Goal: Find specific page/section: Find specific page/section

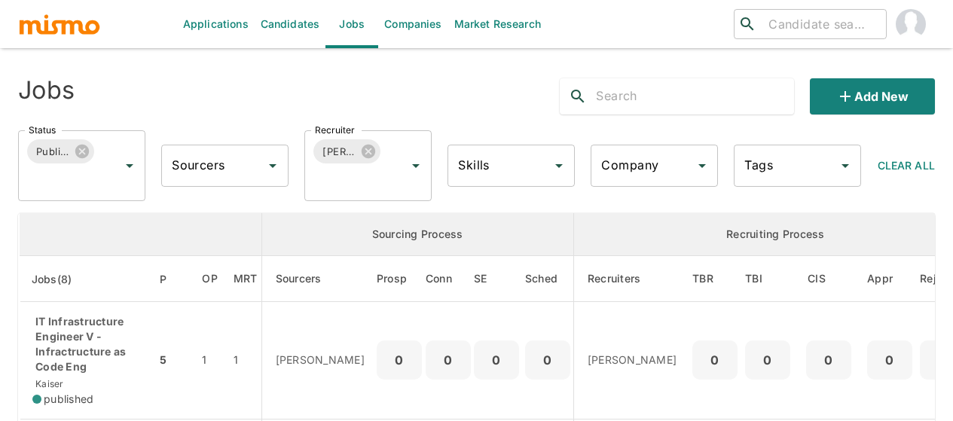
scroll to position [301, 0]
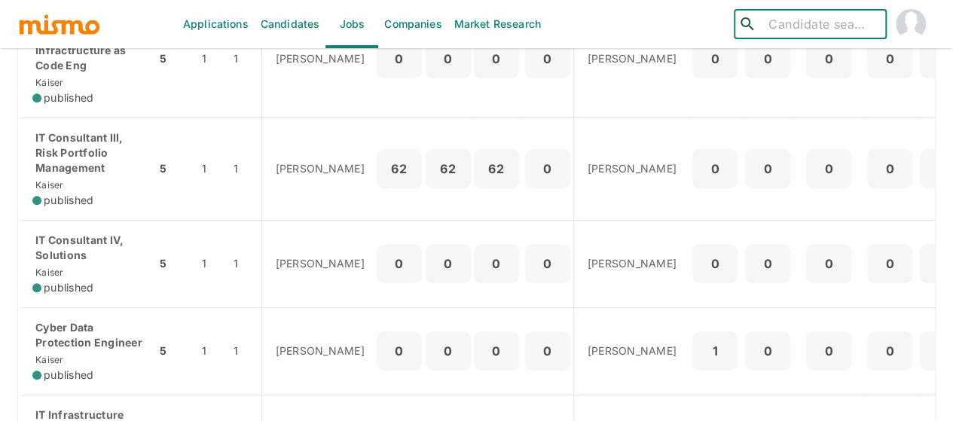
click at [792, 25] on input "search" at bounding box center [822, 24] width 118 height 21
type input "l"
click at [766, 24] on input "search" at bounding box center [822, 24] width 118 height 21
type input "LUIS TEN"
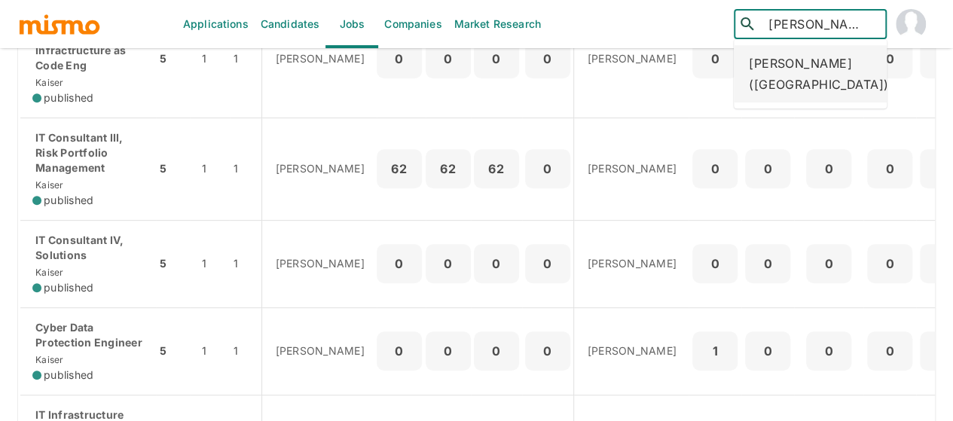
click at [799, 84] on div "Luis Tenorio Valverde (Costa Rica)" at bounding box center [810, 73] width 153 height 57
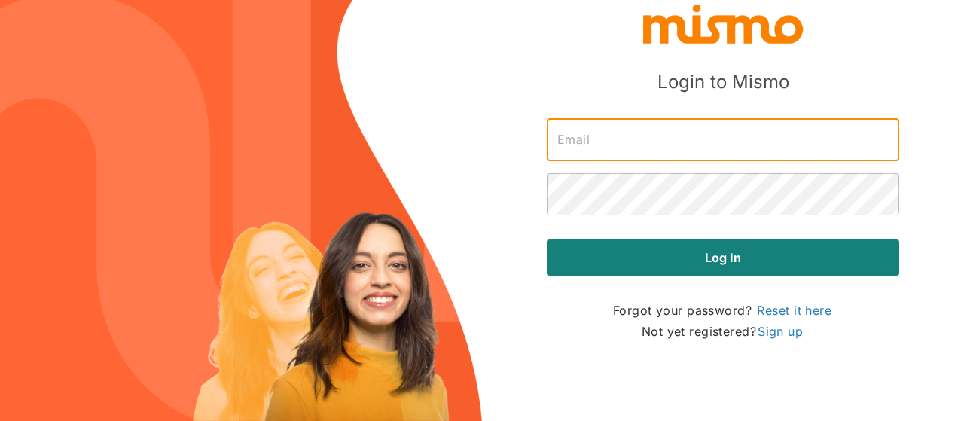
click at [607, 148] on input "text" at bounding box center [723, 140] width 353 height 42
type input "maia@mismo.team"
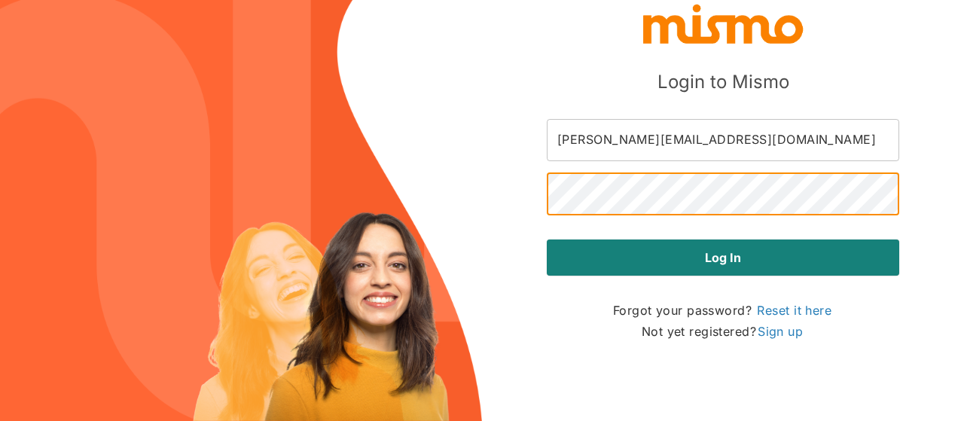
click at [547, 240] on button "Log in" at bounding box center [723, 258] width 353 height 36
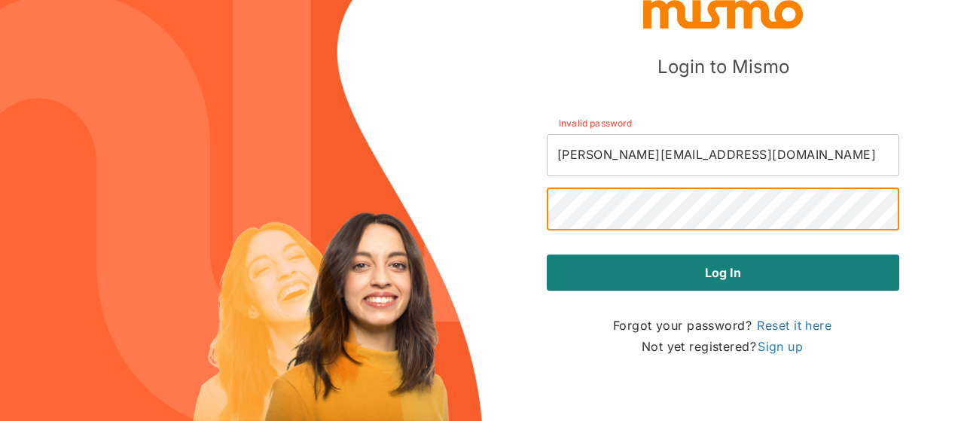
click at [547, 255] on button "Log in" at bounding box center [723, 273] width 353 height 36
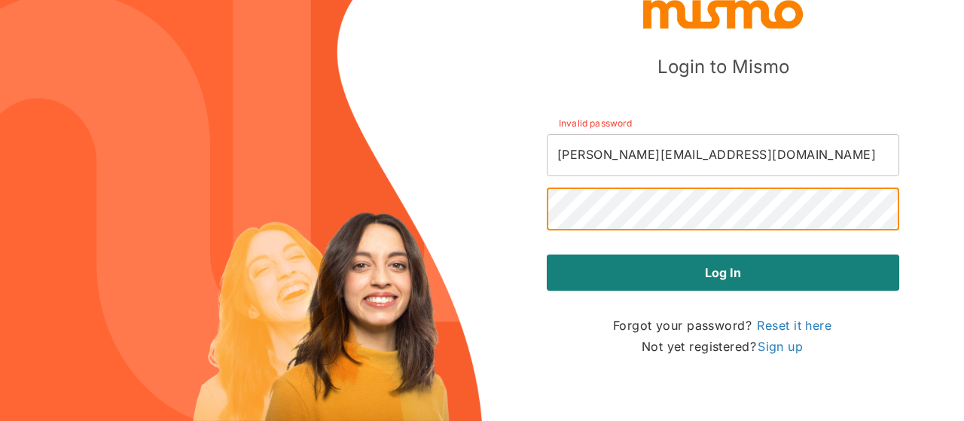
click at [547, 255] on button "Log in" at bounding box center [723, 273] width 353 height 36
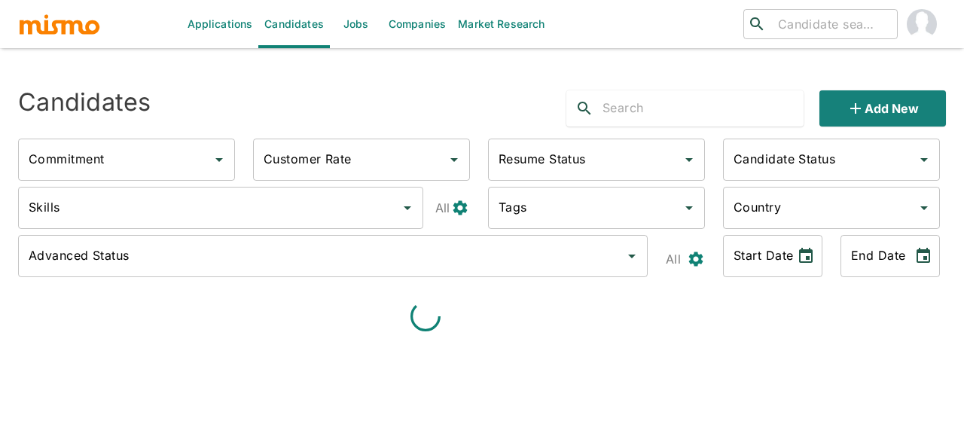
type input "Full-Time"
type input "Available"
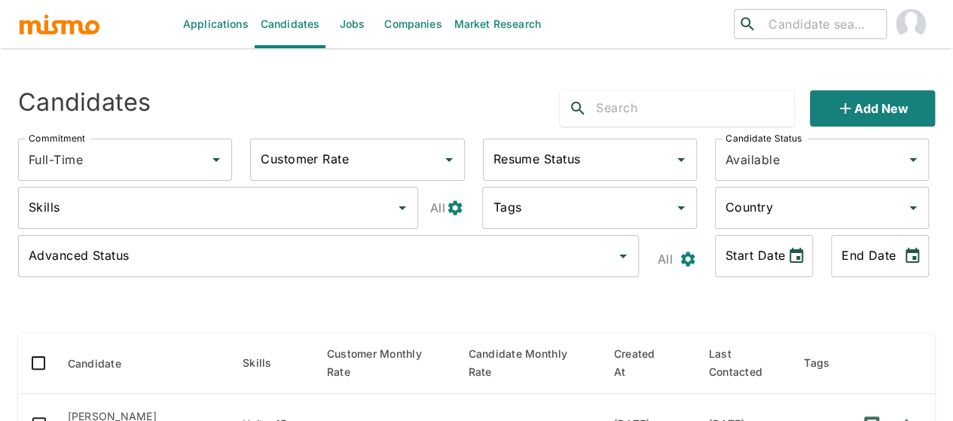
click at [338, 26] on link "Jobs" at bounding box center [352, 24] width 53 height 48
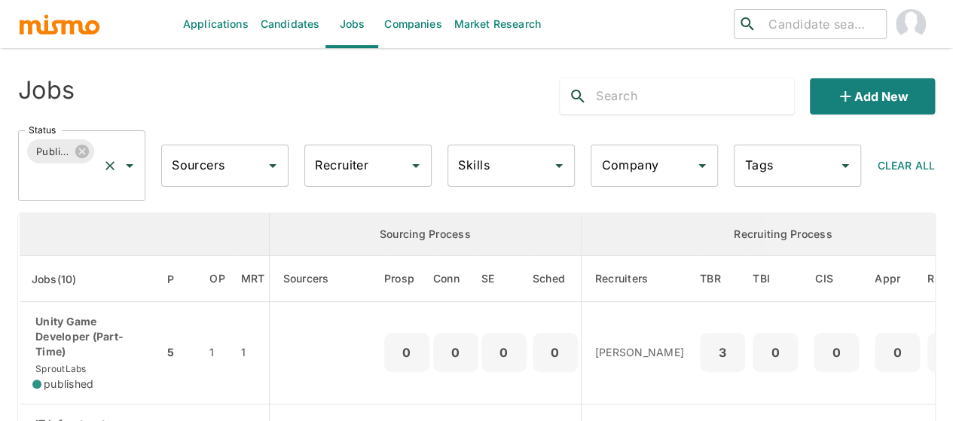
click at [131, 166] on icon "Open" at bounding box center [130, 166] width 18 height 18
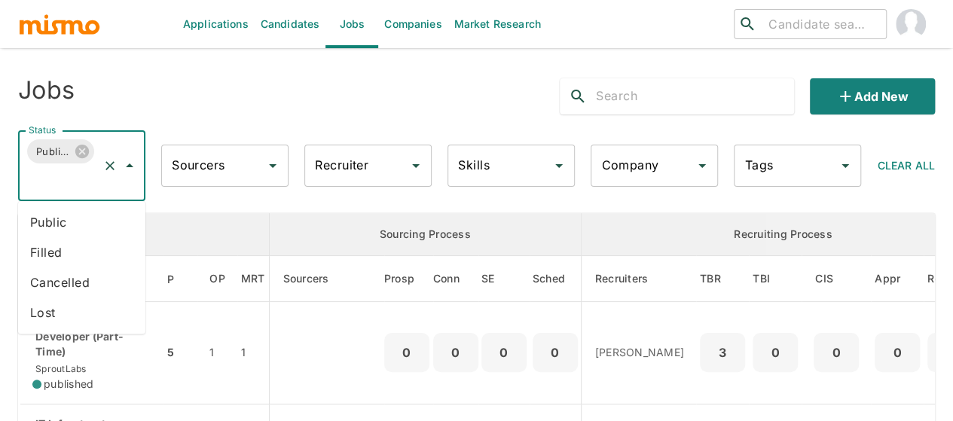
click at [71, 215] on li "Public" at bounding box center [81, 222] width 127 height 30
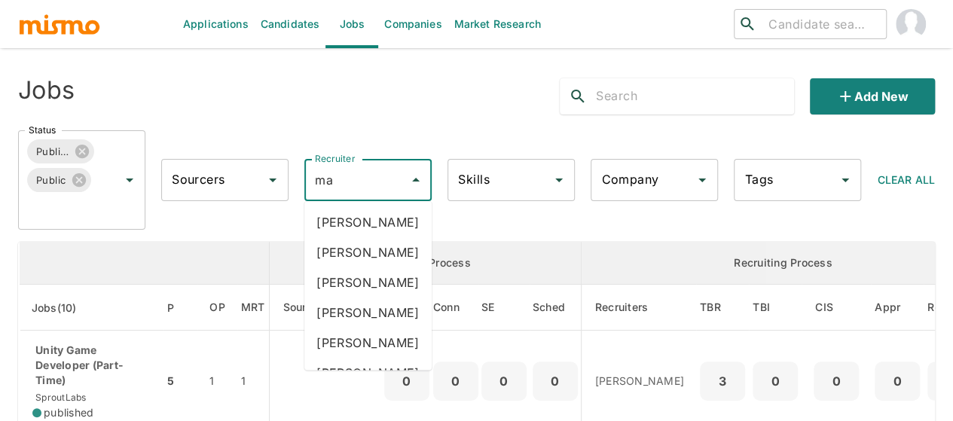
type input "mai"
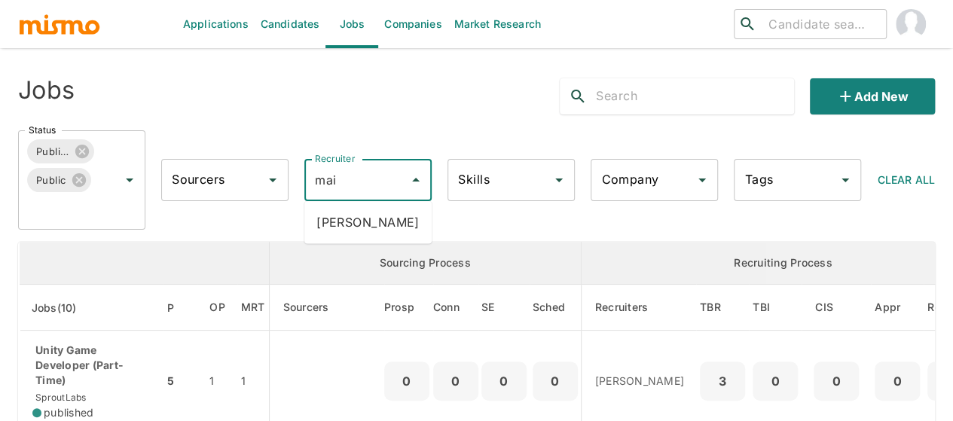
click at [358, 224] on li "Maia Reyes" at bounding box center [367, 222] width 127 height 30
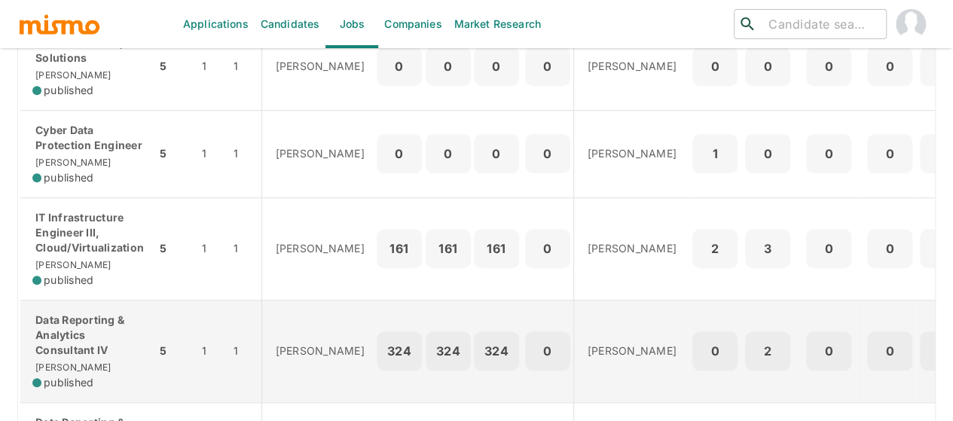
scroll to position [301, 0]
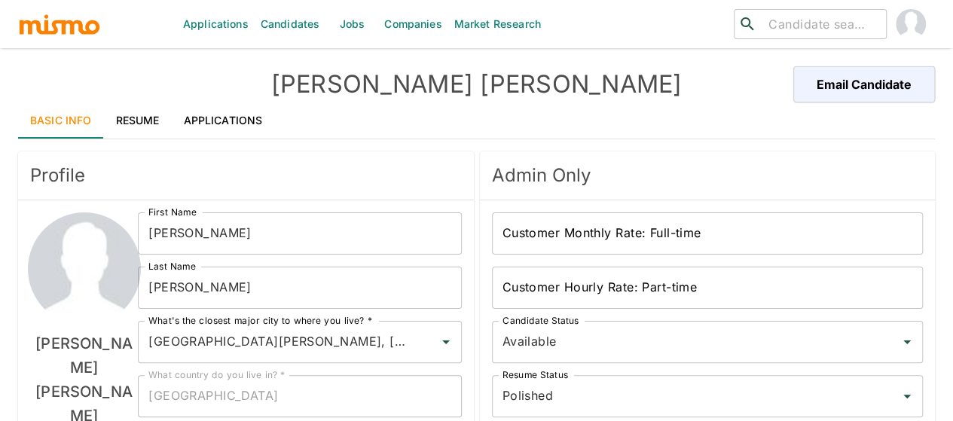
click at [134, 116] on link "Resume" at bounding box center [138, 120] width 68 height 36
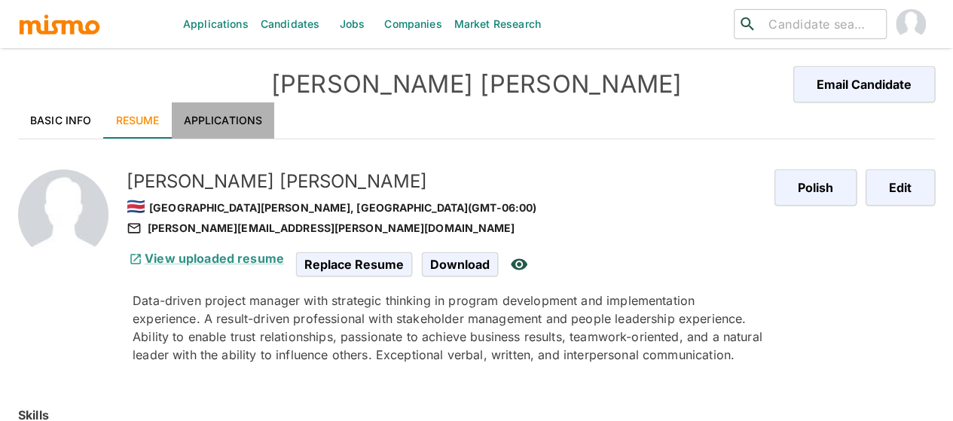
click at [236, 112] on link "Applications" at bounding box center [223, 120] width 103 height 36
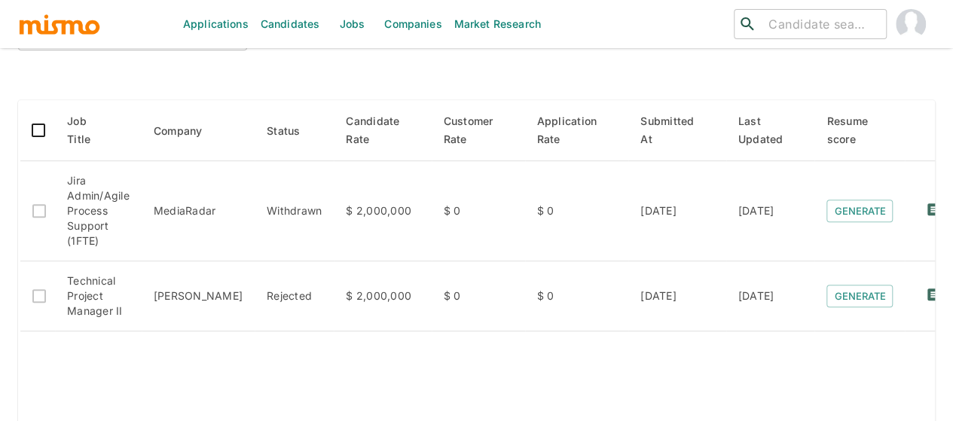
scroll to position [226, 0]
